Goal: Task Accomplishment & Management: Manage account settings

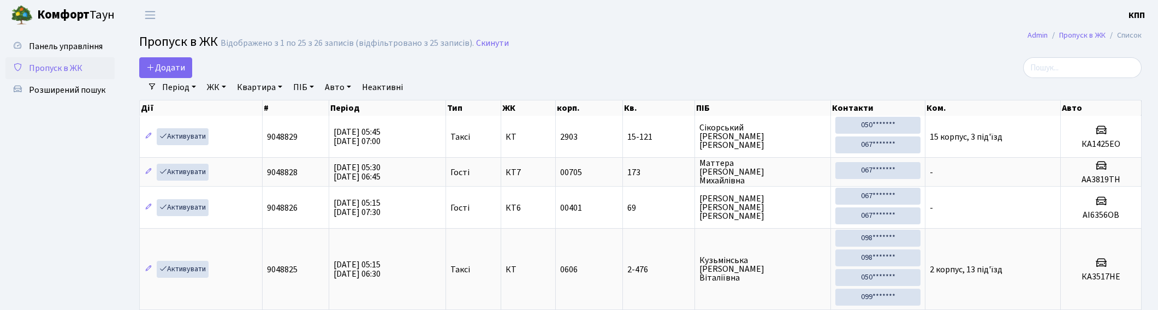
select select "25"
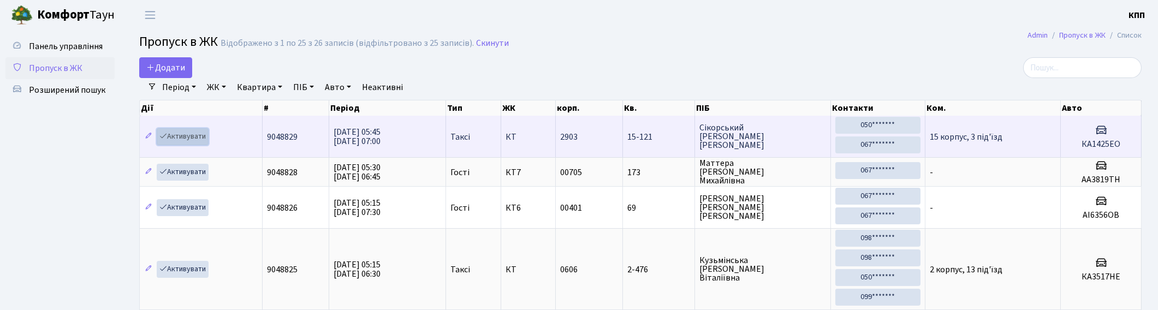
click at [179, 135] on link "Активувати" at bounding box center [183, 136] width 52 height 17
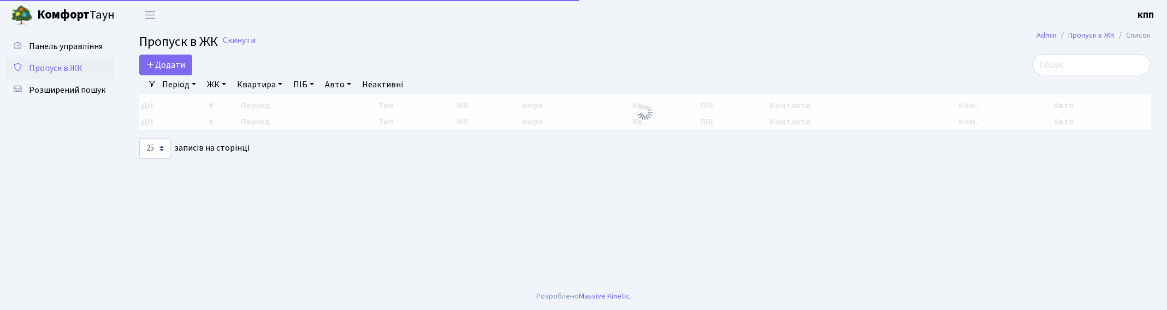
select select "25"
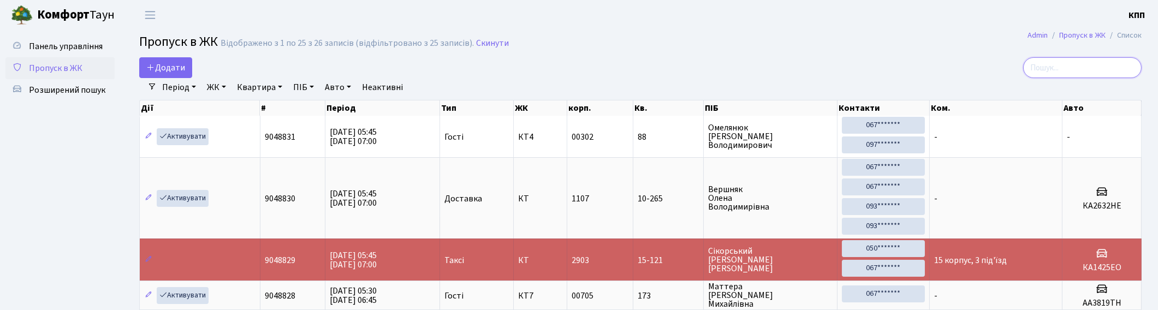
click at [1124, 63] on input "search" at bounding box center [1082, 67] width 119 height 21
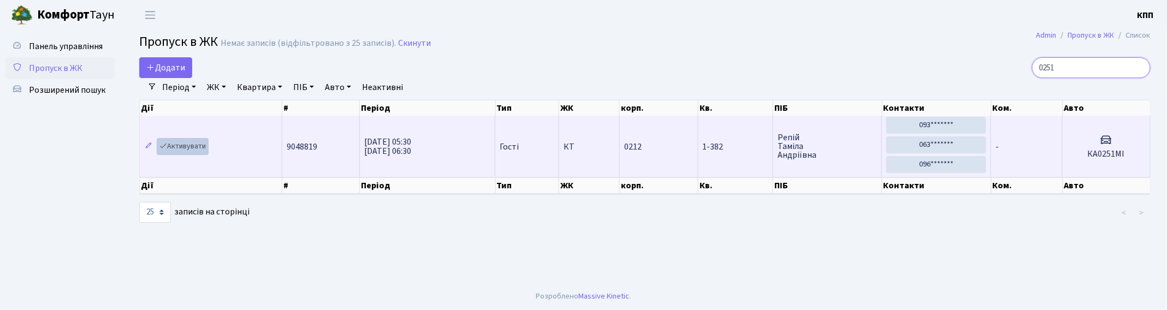
type input "0251"
click at [181, 144] on link "Активувати" at bounding box center [183, 146] width 52 height 17
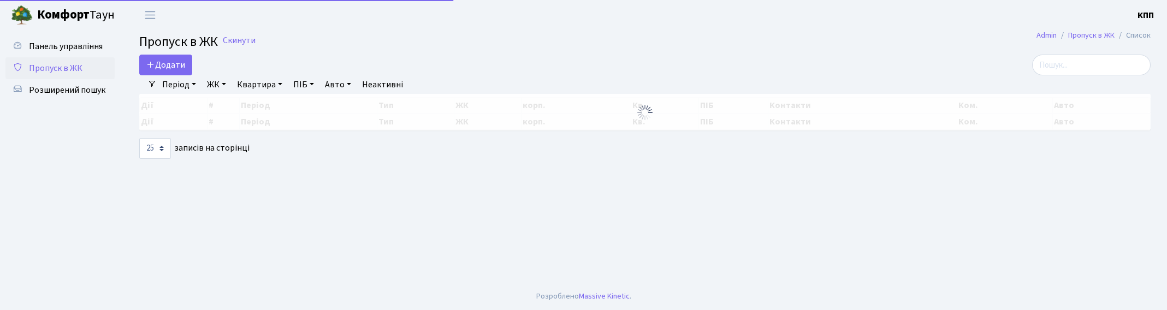
select select "25"
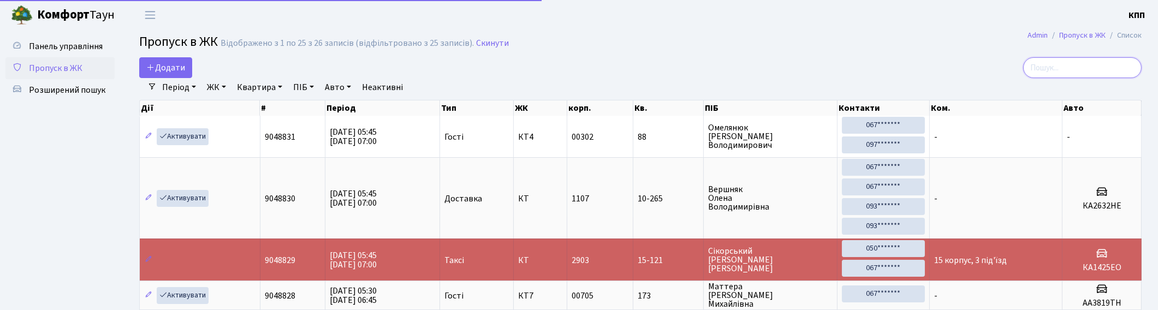
click at [1115, 69] on input "search" at bounding box center [1082, 67] width 119 height 21
